Goal: Task Accomplishment & Management: Use online tool/utility

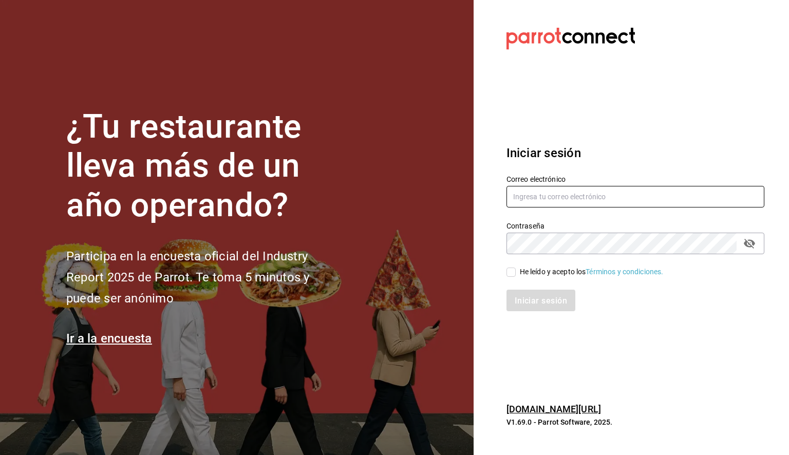
click at [551, 198] on input "text" at bounding box center [635, 197] width 258 height 22
paste input "daniela.aguilera@grupocosteno.com"
type input "daniela.aguilera@grupocosteno.com"
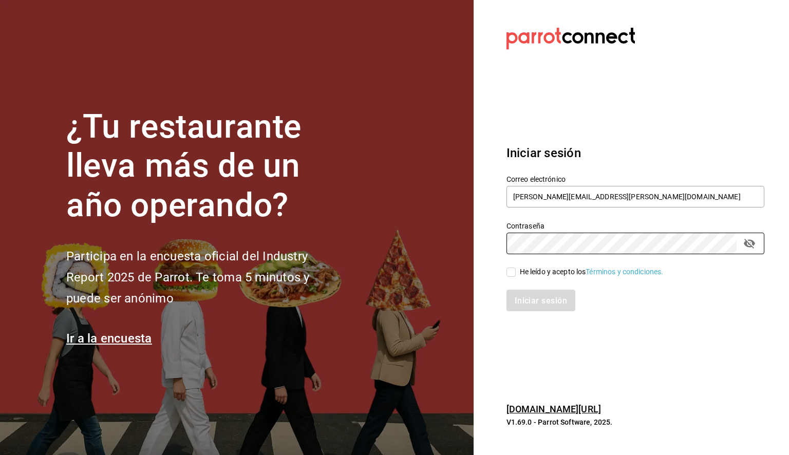
click at [513, 270] on input "He leído y acepto los Términos y condiciones." at bounding box center [510, 272] width 9 height 9
checkbox input "true"
click at [549, 307] on button "Iniciar sesión" at bounding box center [541, 301] width 70 height 22
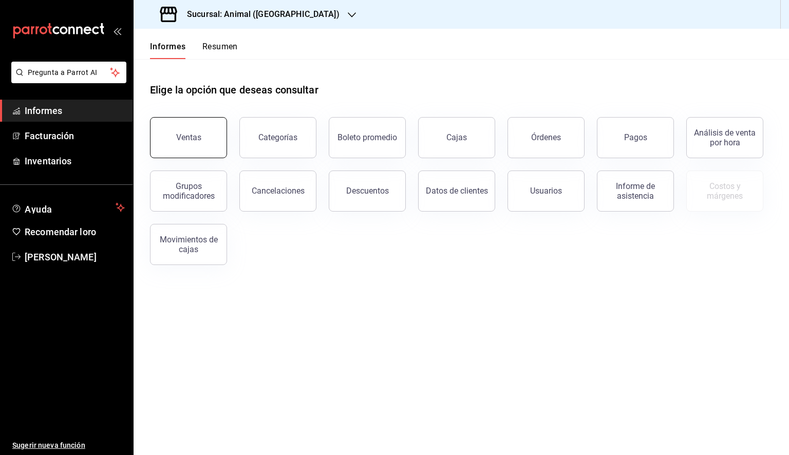
click at [168, 140] on button "Ventas" at bounding box center [188, 137] width 77 height 41
